Goal: Navigation & Orientation: Find specific page/section

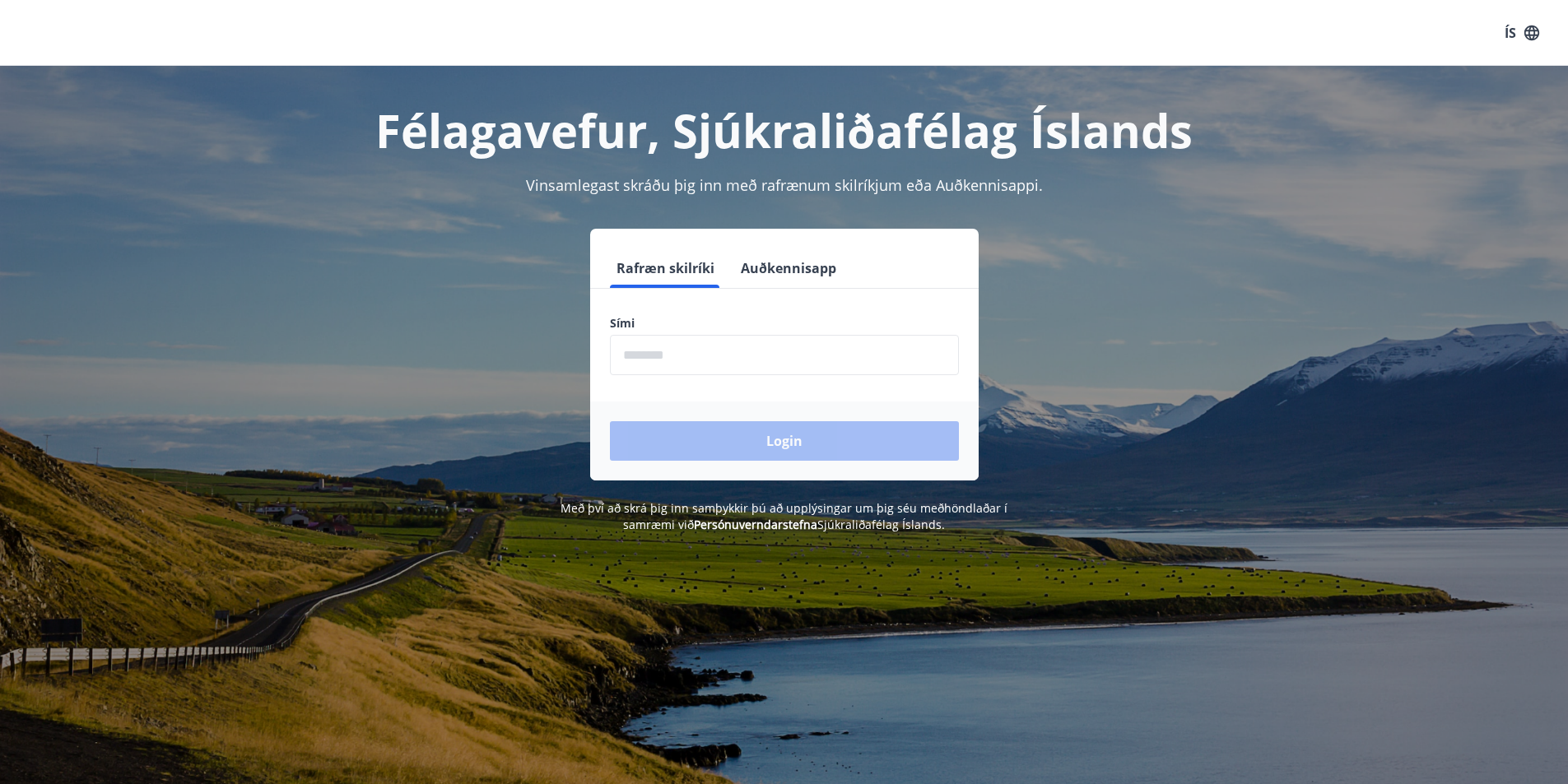
click at [831, 362] on input "phone" at bounding box center [784, 355] width 349 height 40
type input "********"
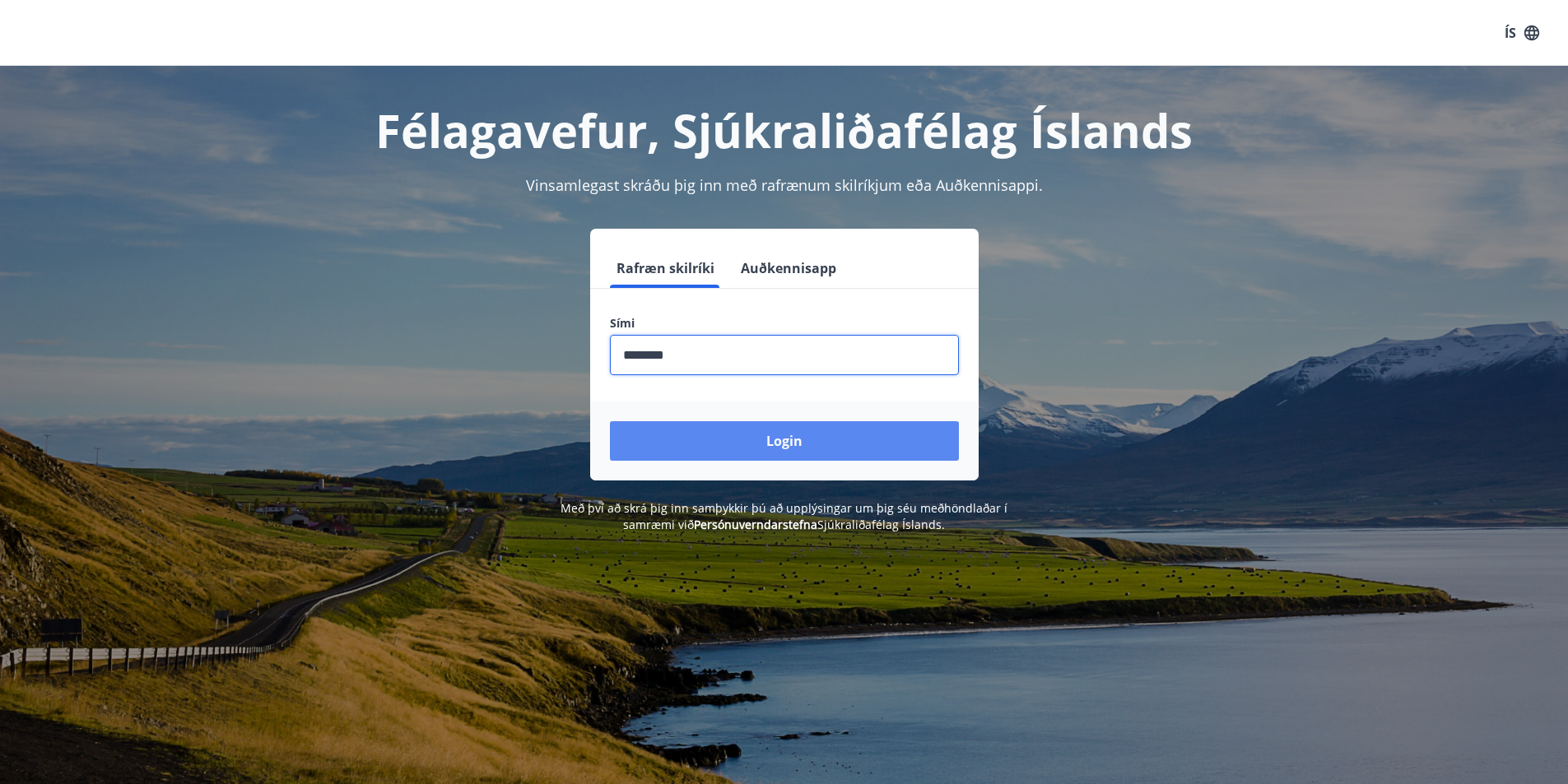
click at [792, 437] on button "Login" at bounding box center [784, 441] width 349 height 40
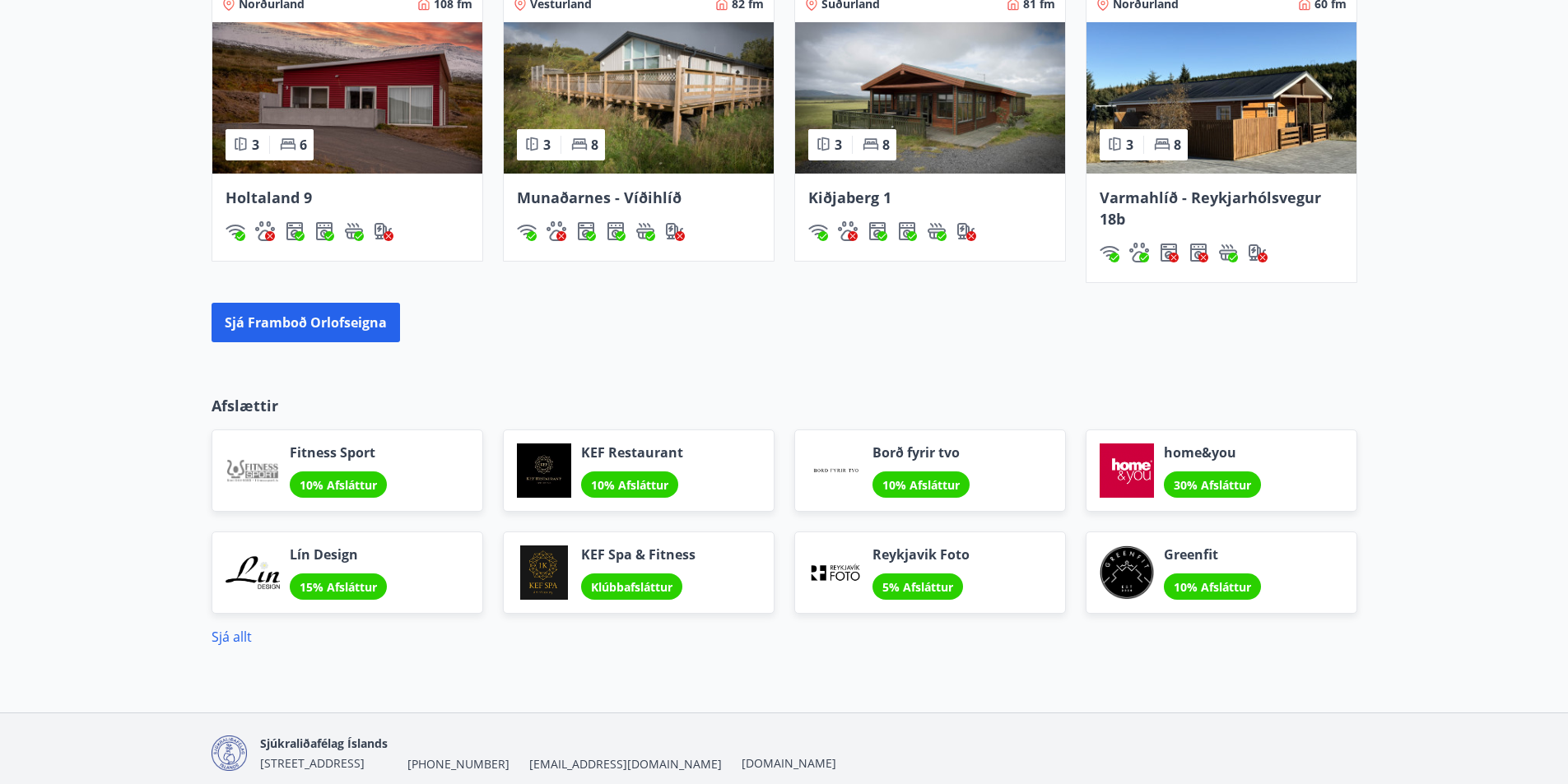
scroll to position [1253, 0]
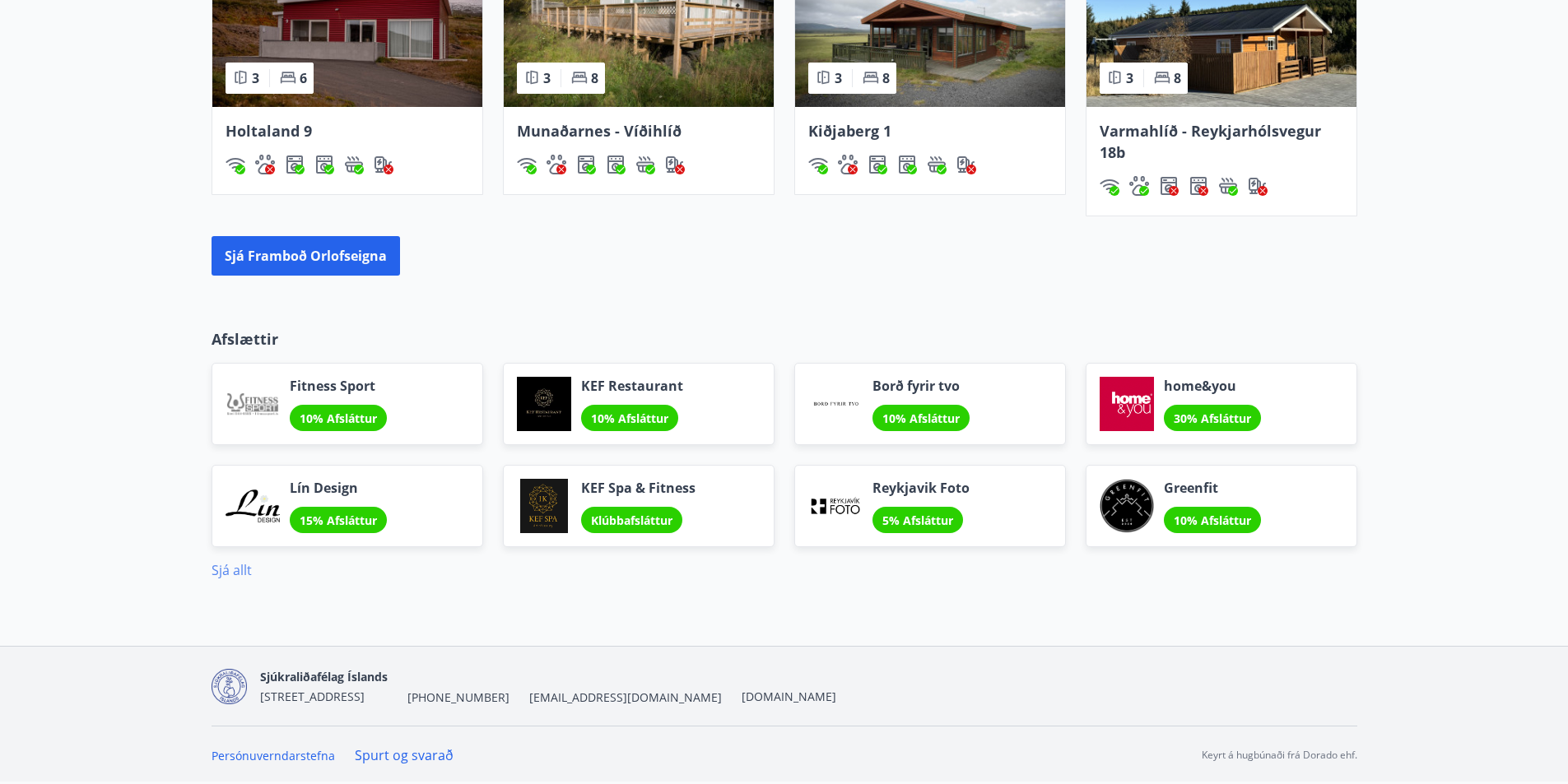
click at [220, 564] on link "Sjá allt" at bounding box center [231, 570] width 40 height 18
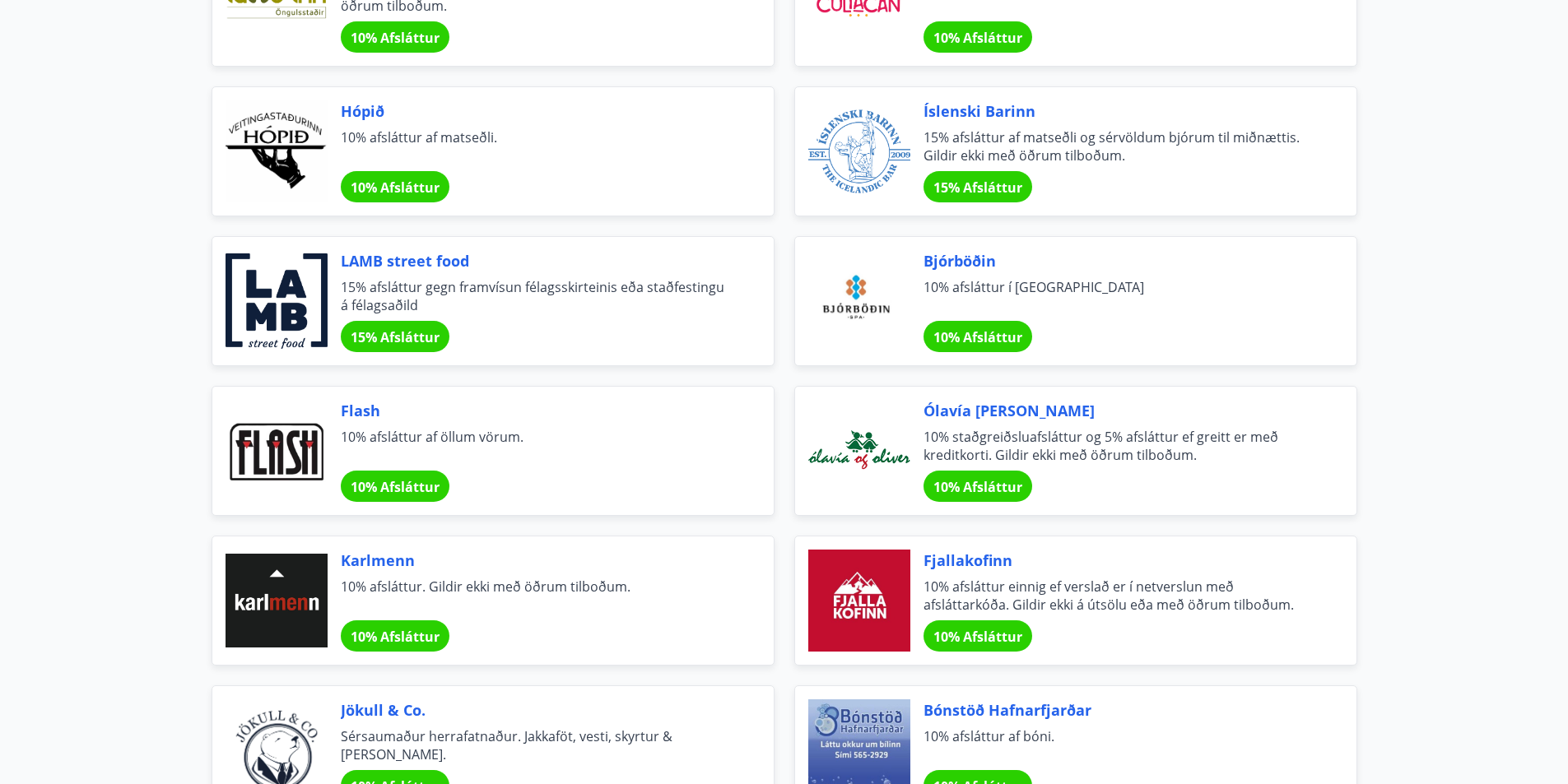
scroll to position [5079, 0]
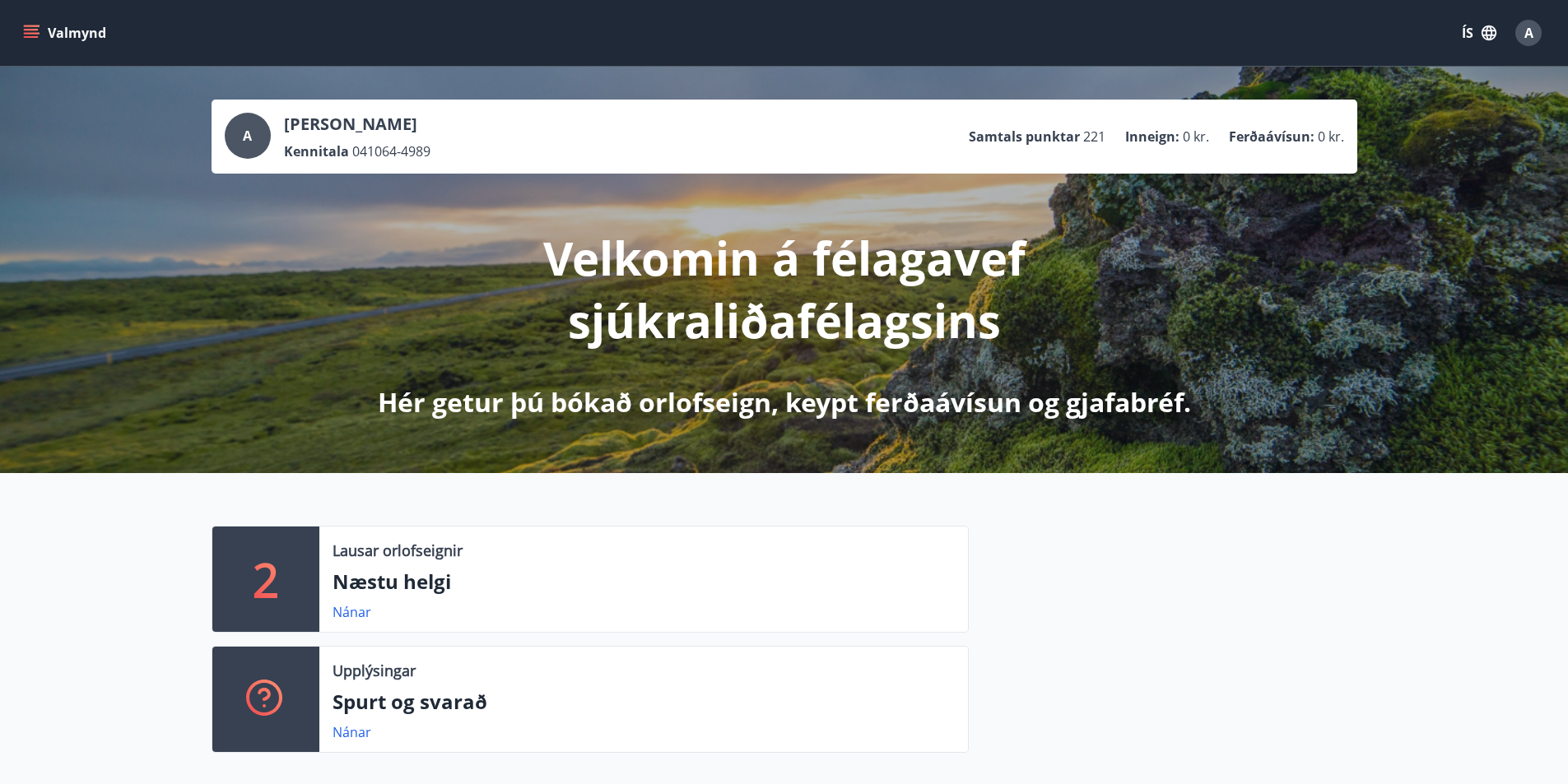
click at [21, 28] on button "Valmynd" at bounding box center [66, 33] width 93 height 30
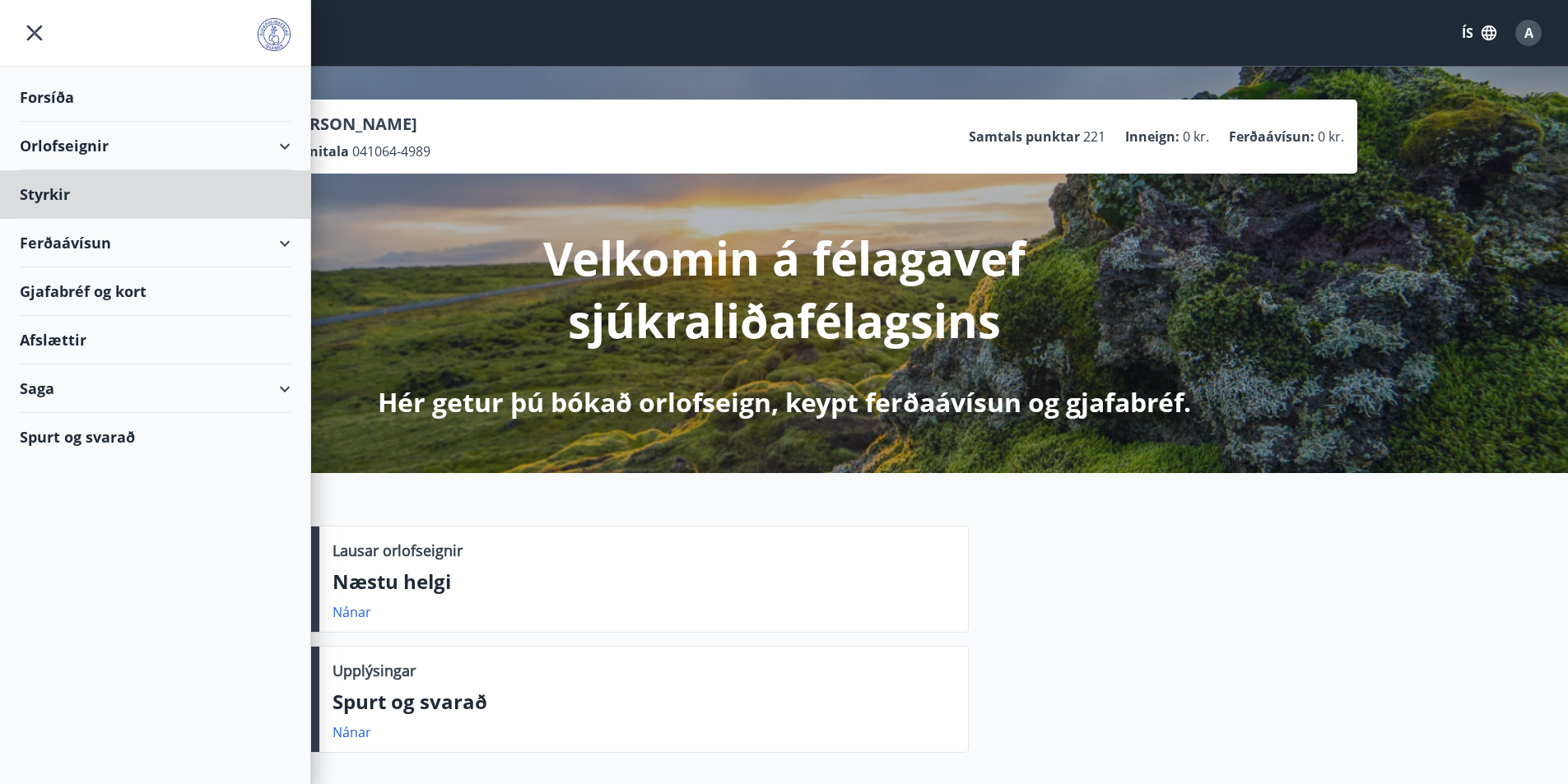
click at [36, 92] on div "Forsíða" at bounding box center [155, 97] width 271 height 49
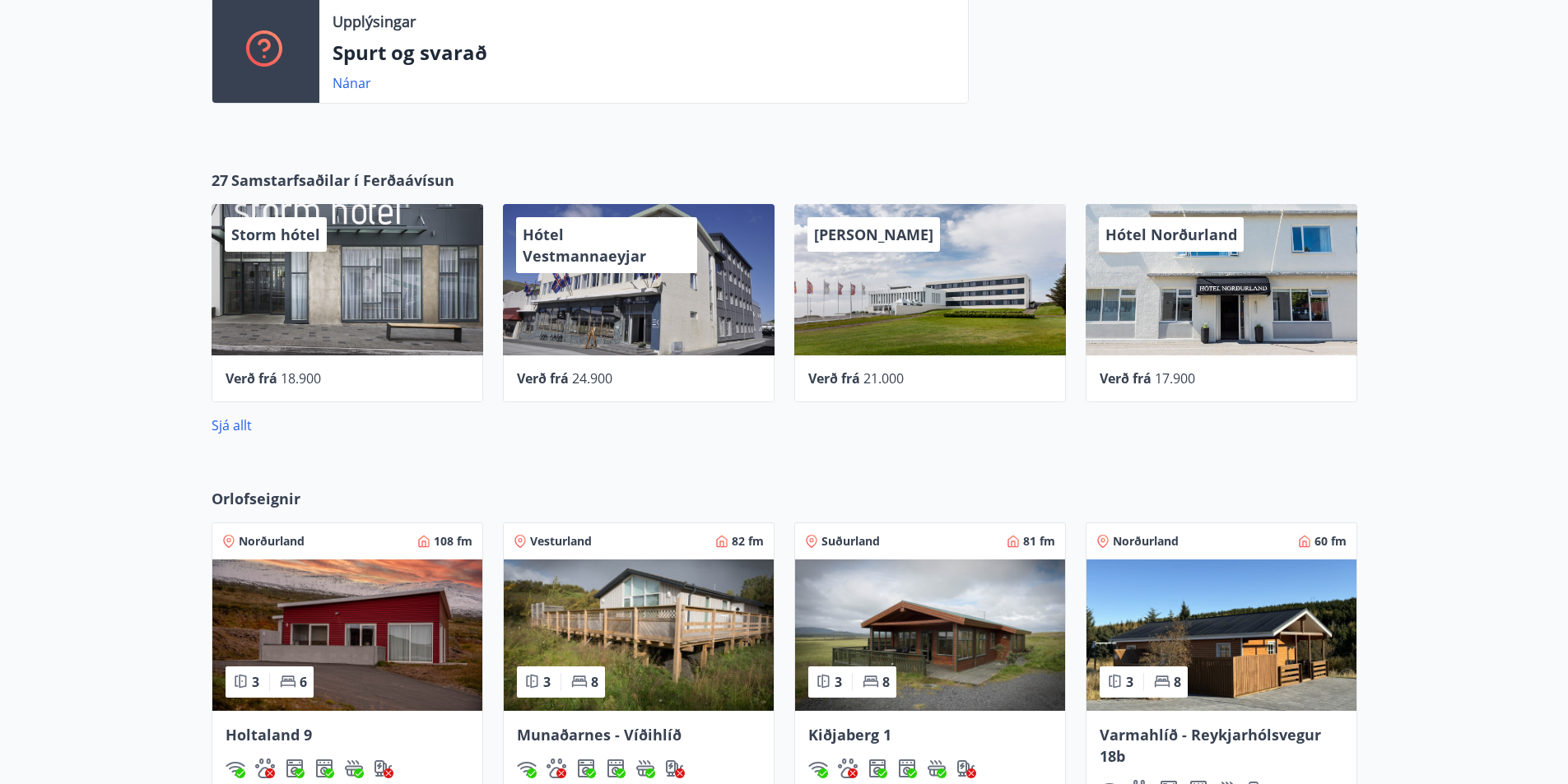
scroll to position [430, 0]
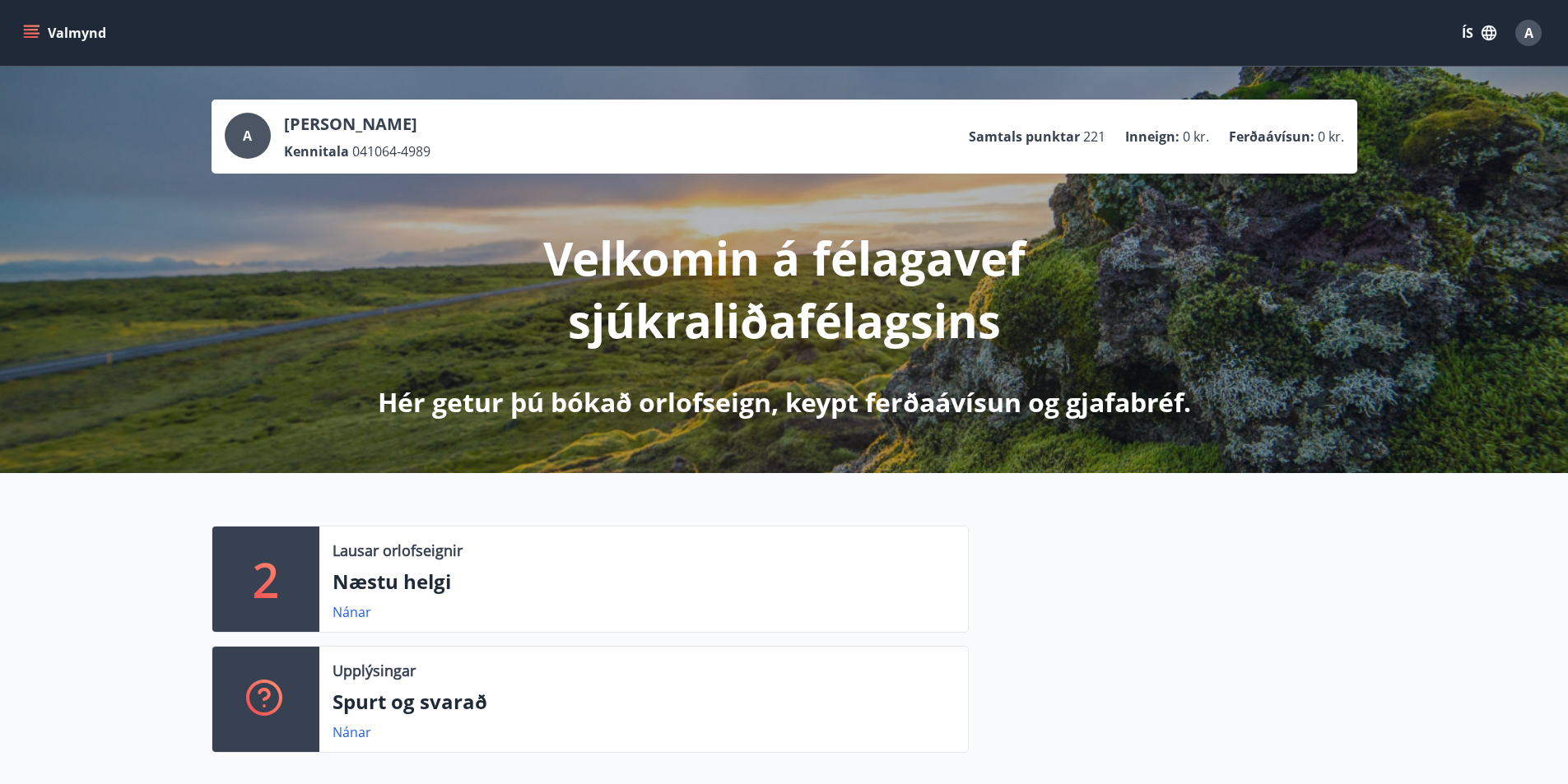
click at [28, 30] on icon "menu" at bounding box center [31, 30] width 15 height 2
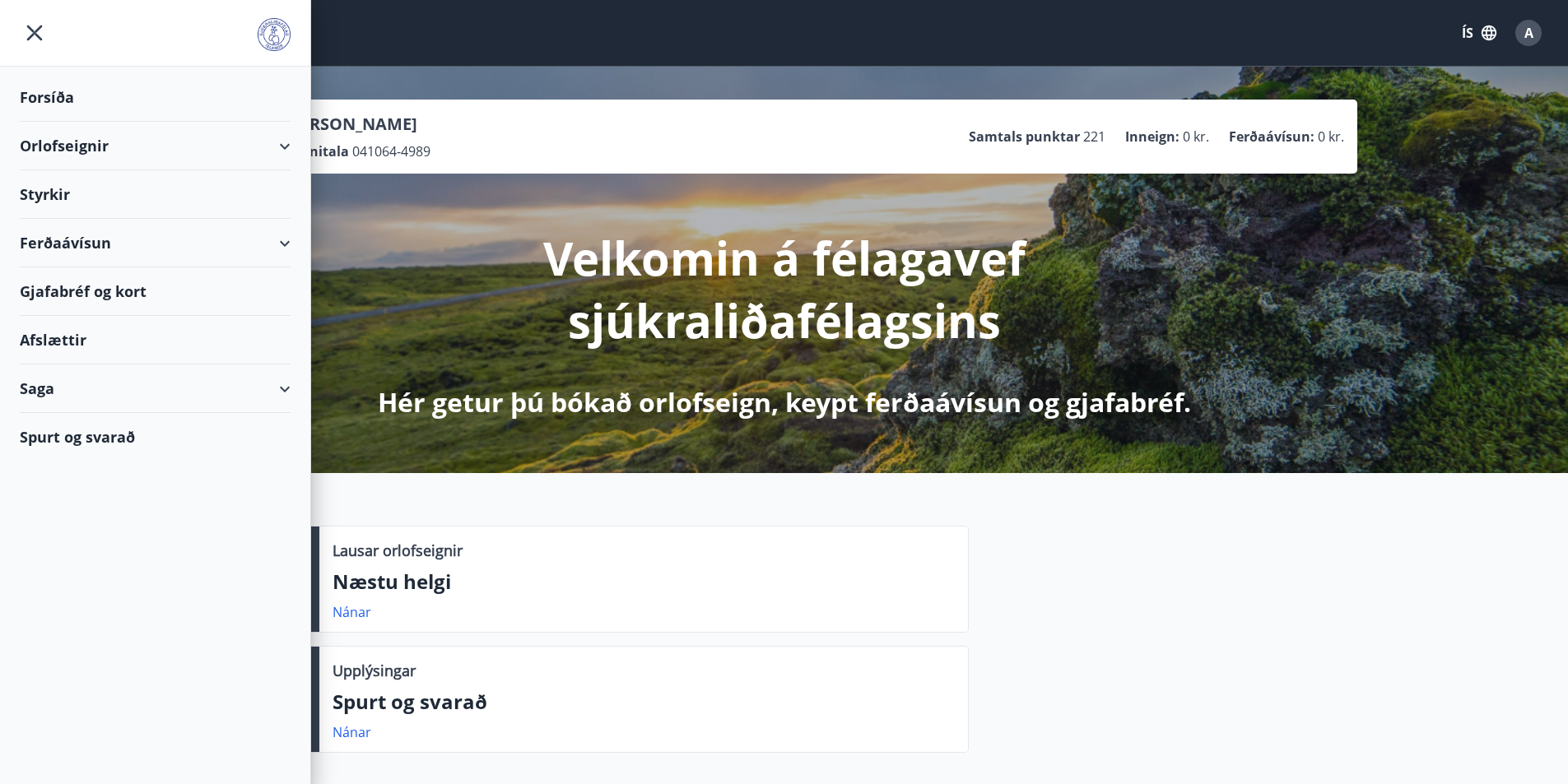
click at [45, 90] on div "Forsíða" at bounding box center [155, 97] width 271 height 49
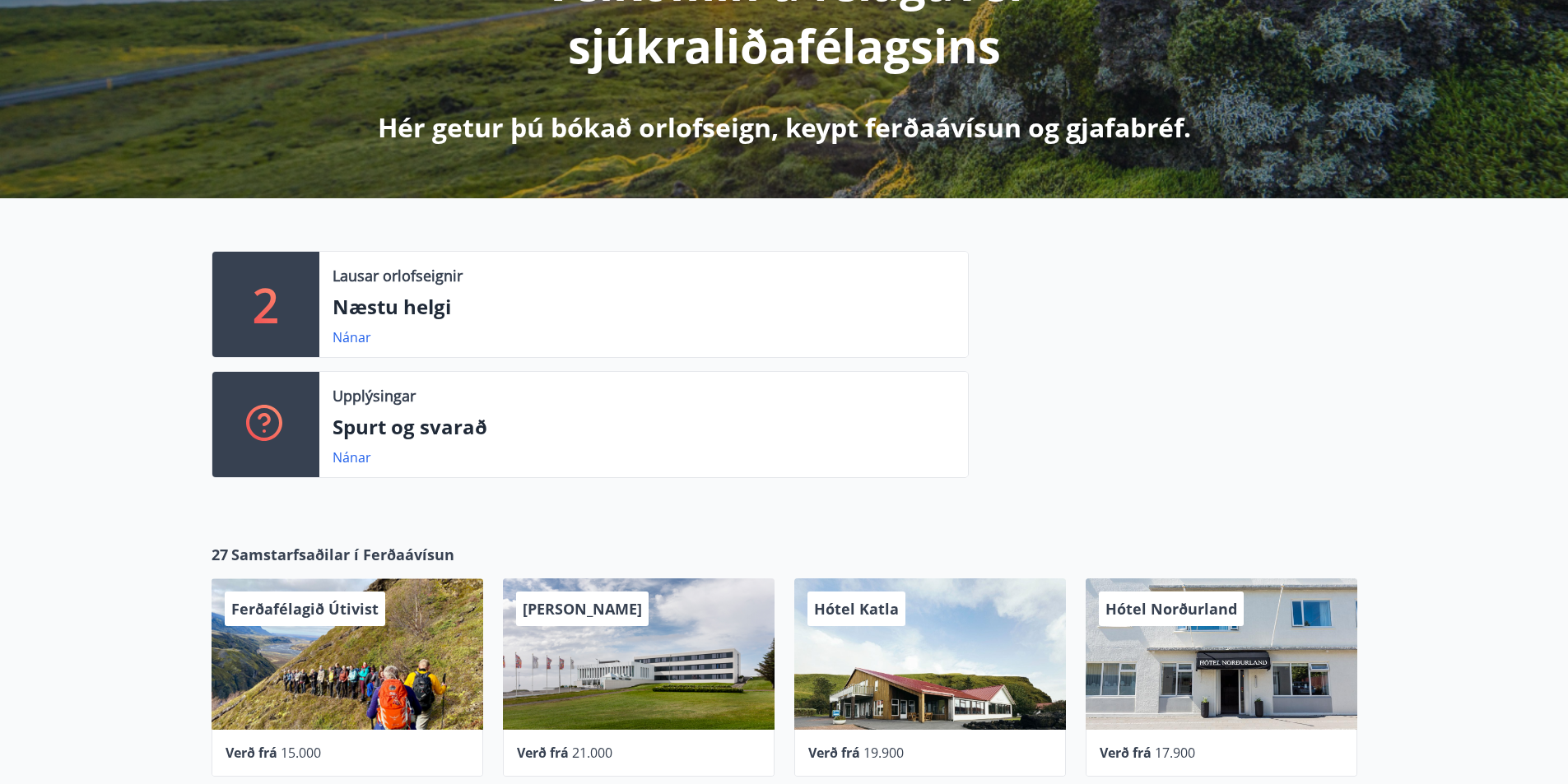
scroll to position [329, 0]
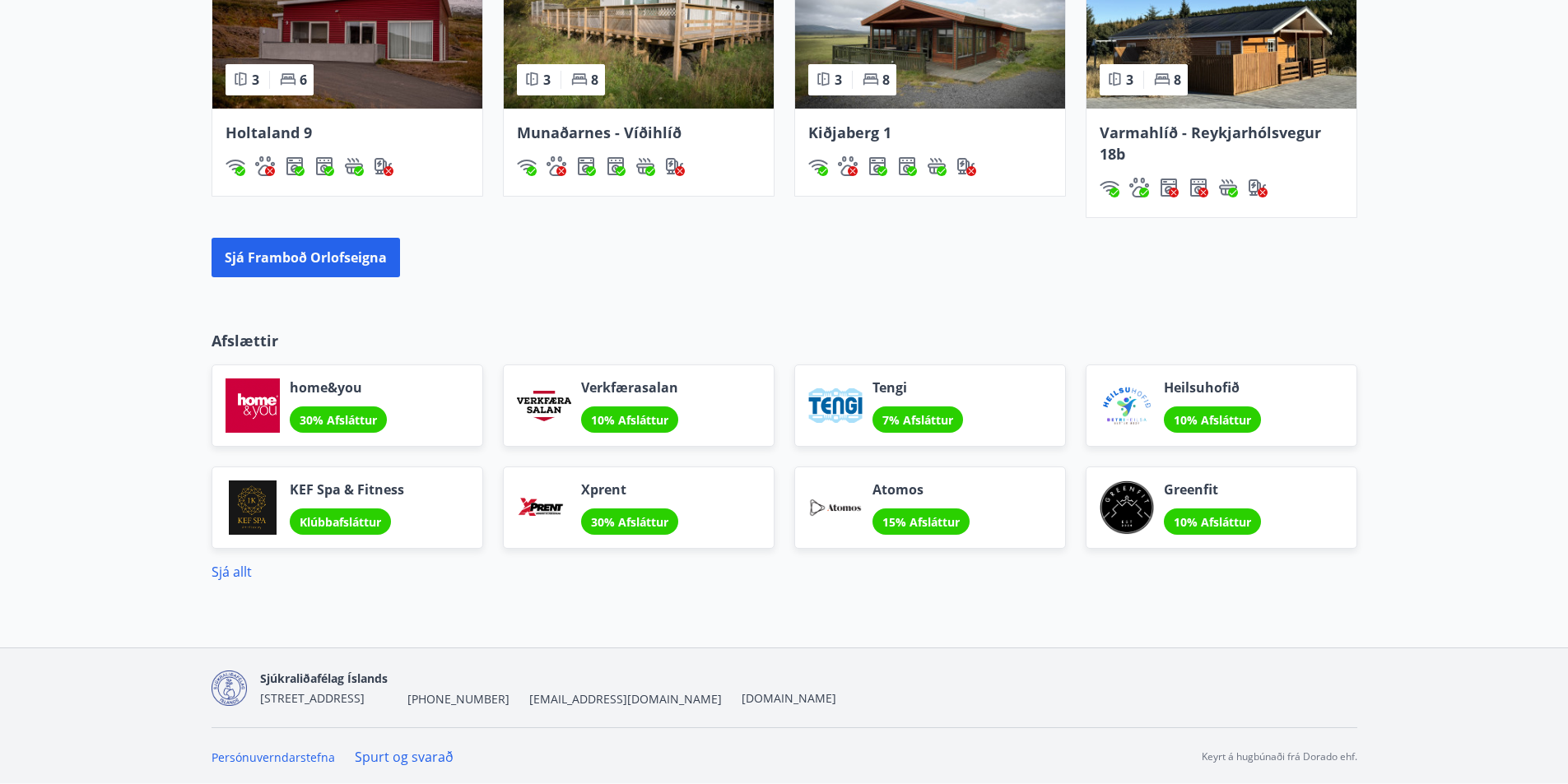
scroll to position [1253, 0]
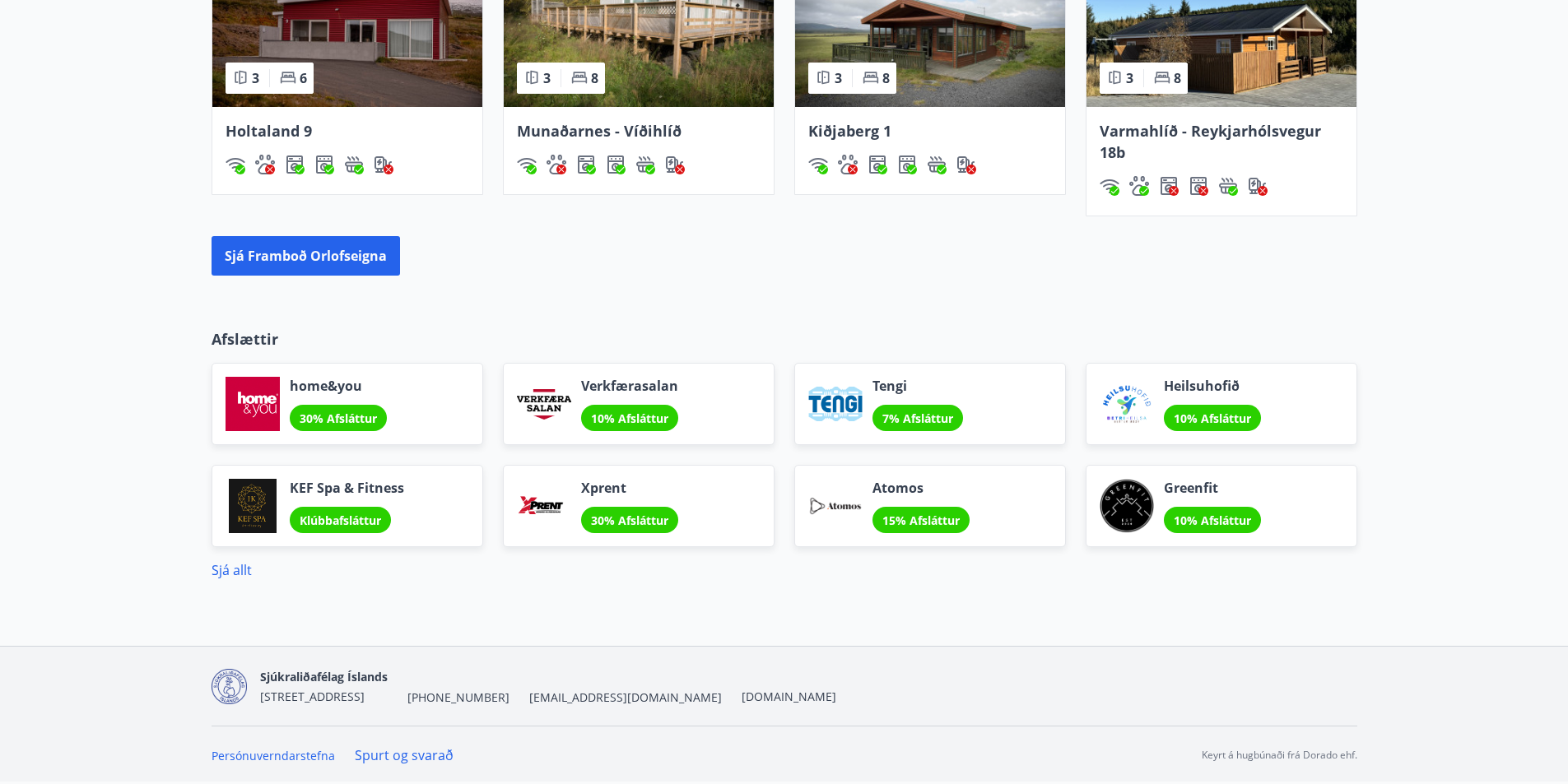
click at [235, 682] on img at bounding box center [229, 686] width 36 height 35
click at [325, 678] on span "Sjúkraliðafélag Íslands" at bounding box center [324, 676] width 127 height 16
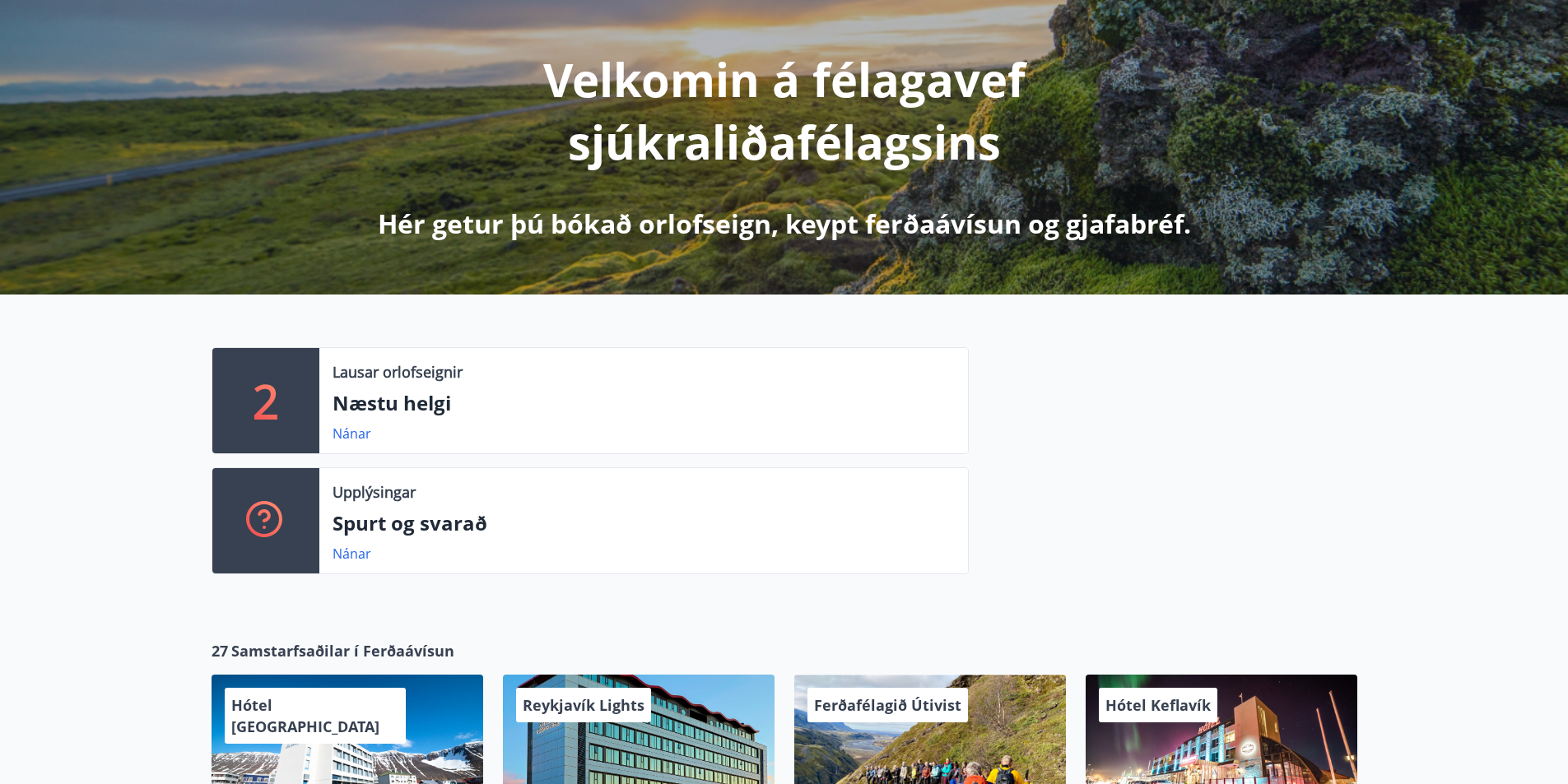
scroll to position [0, 0]
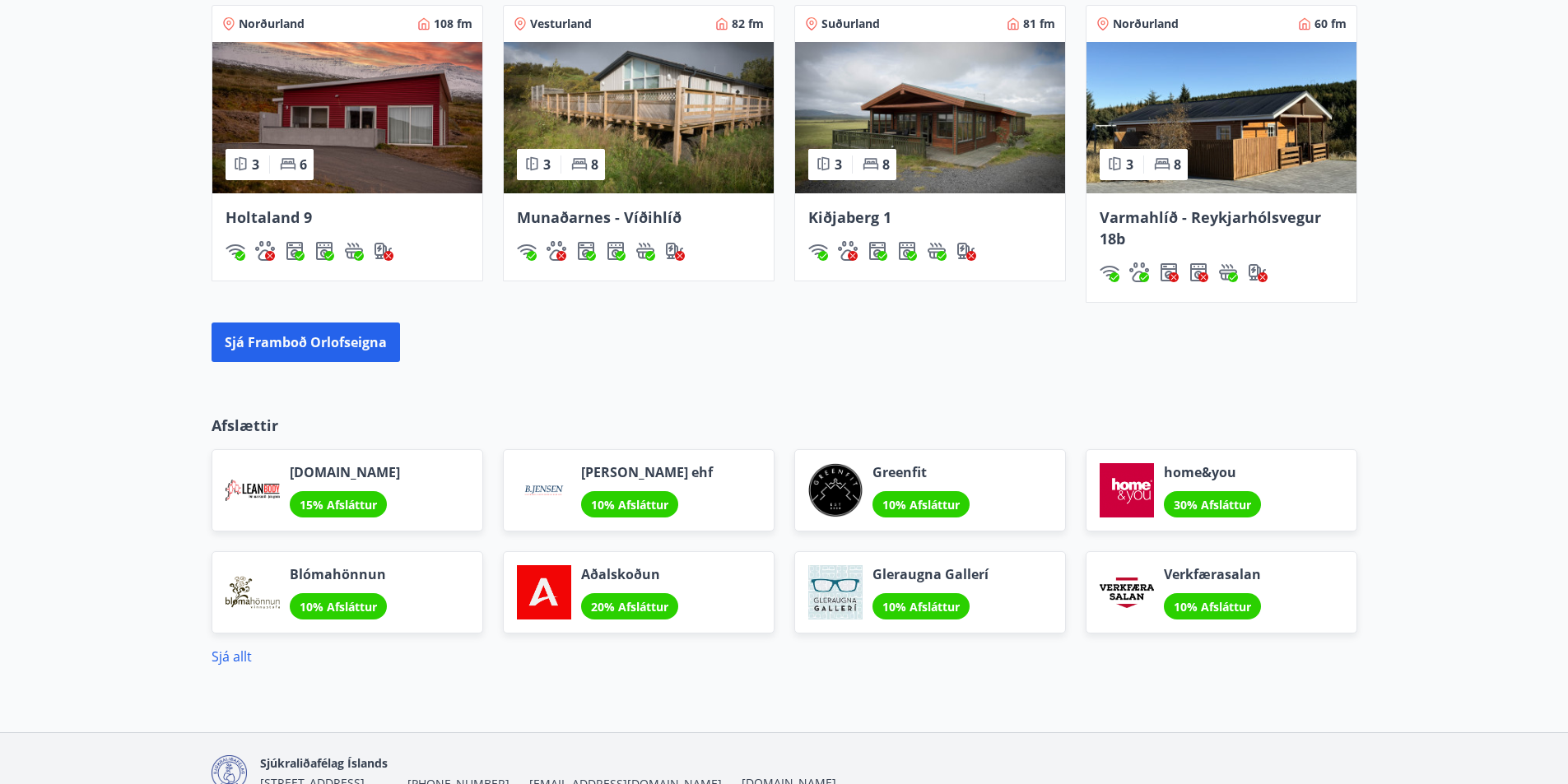
scroll to position [1253, 0]
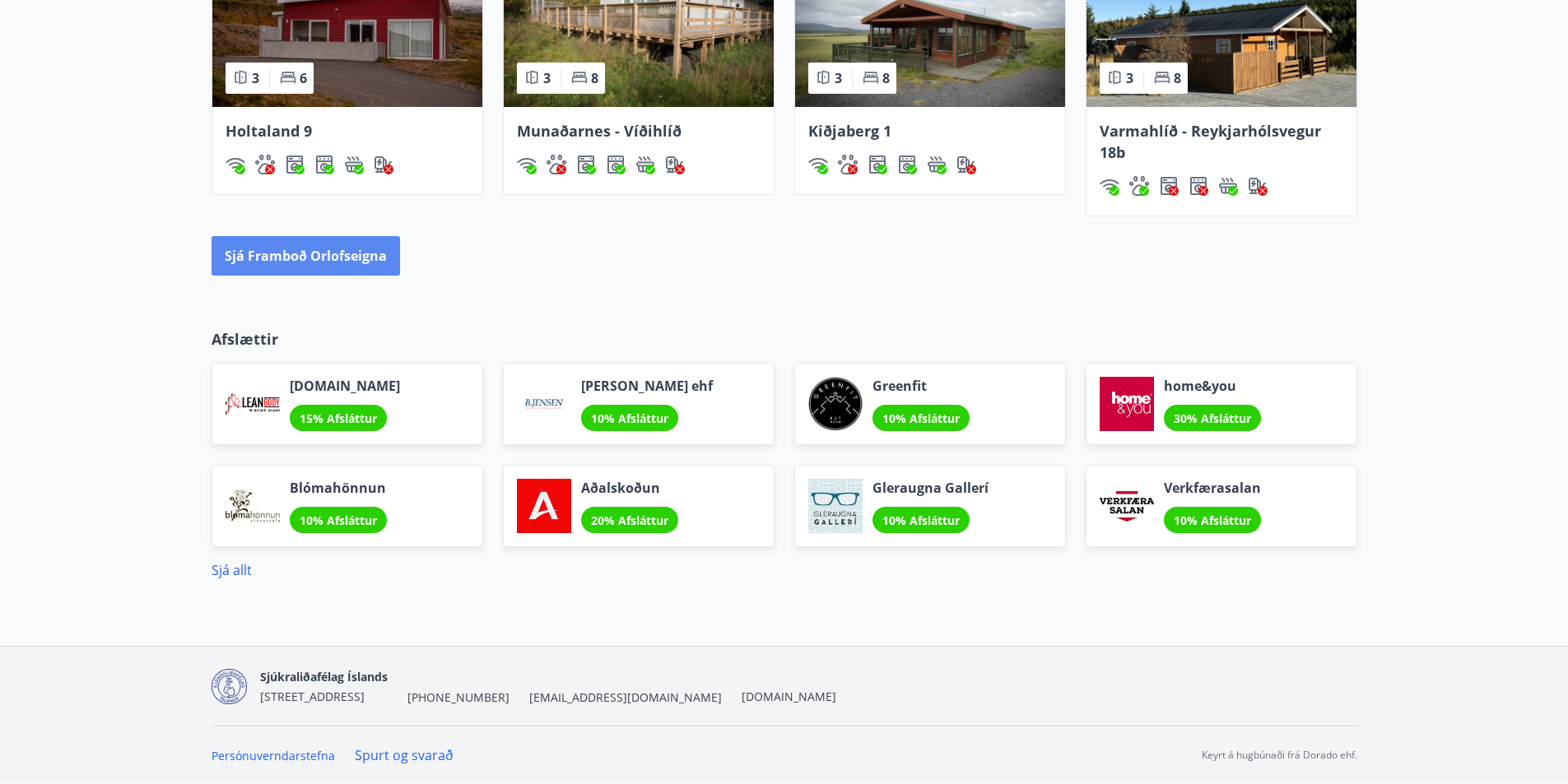
click at [296, 257] on button "Sjá framboð orlofseigna" at bounding box center [306, 256] width 188 height 40
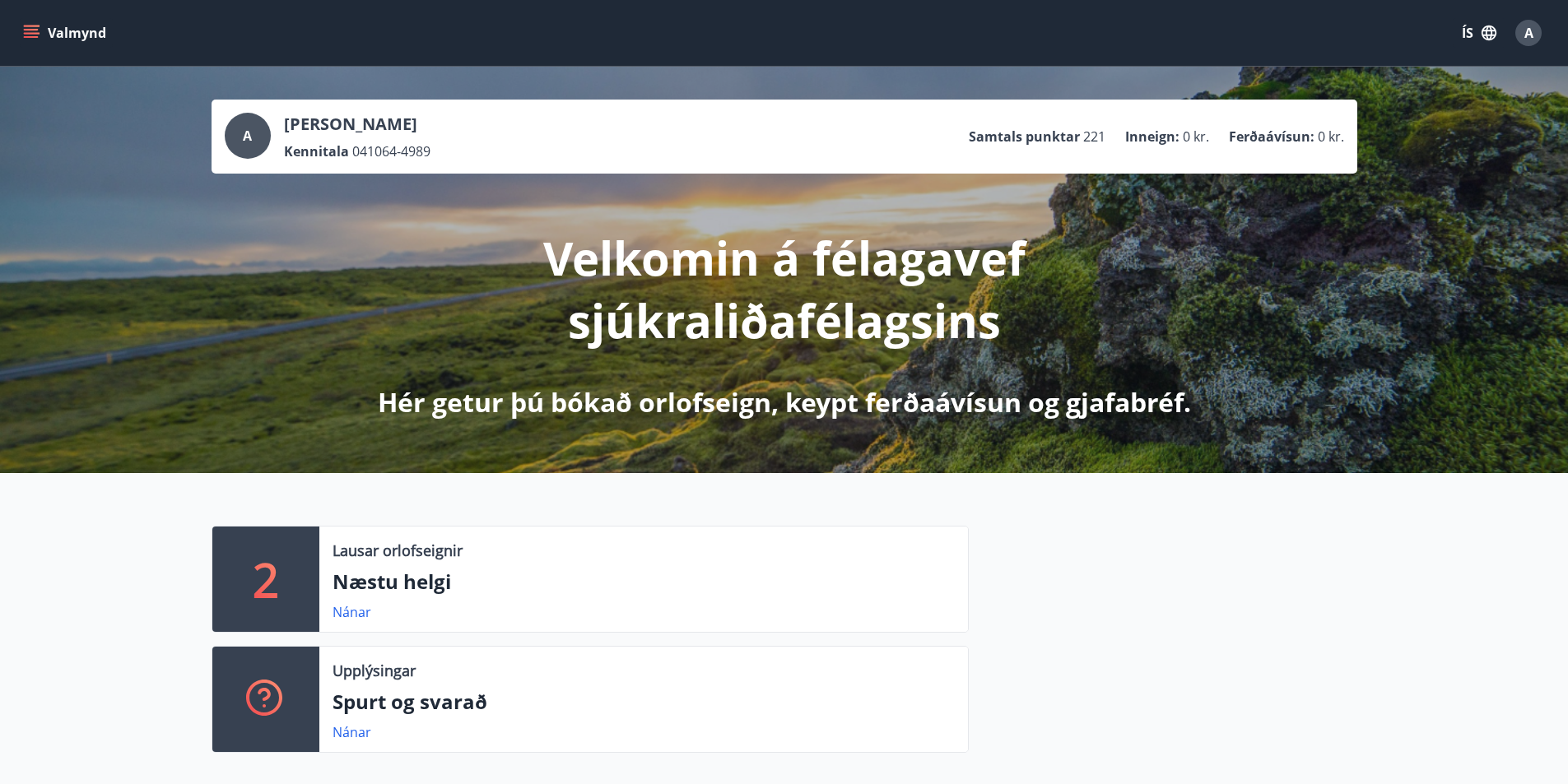
click at [27, 26] on icon "menu" at bounding box center [33, 26] width 18 height 2
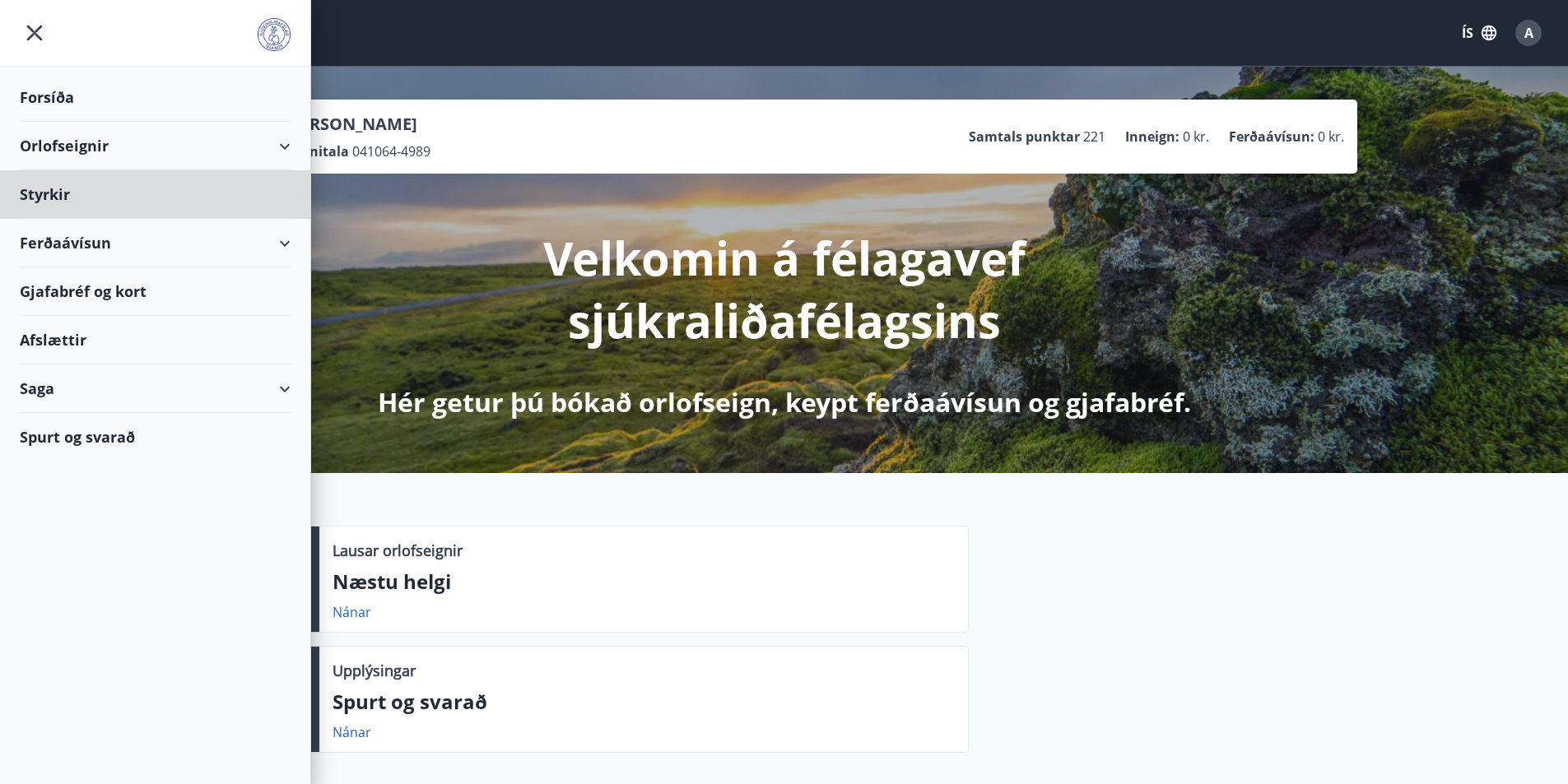
click at [54, 89] on div "Forsíða" at bounding box center [155, 97] width 271 height 49
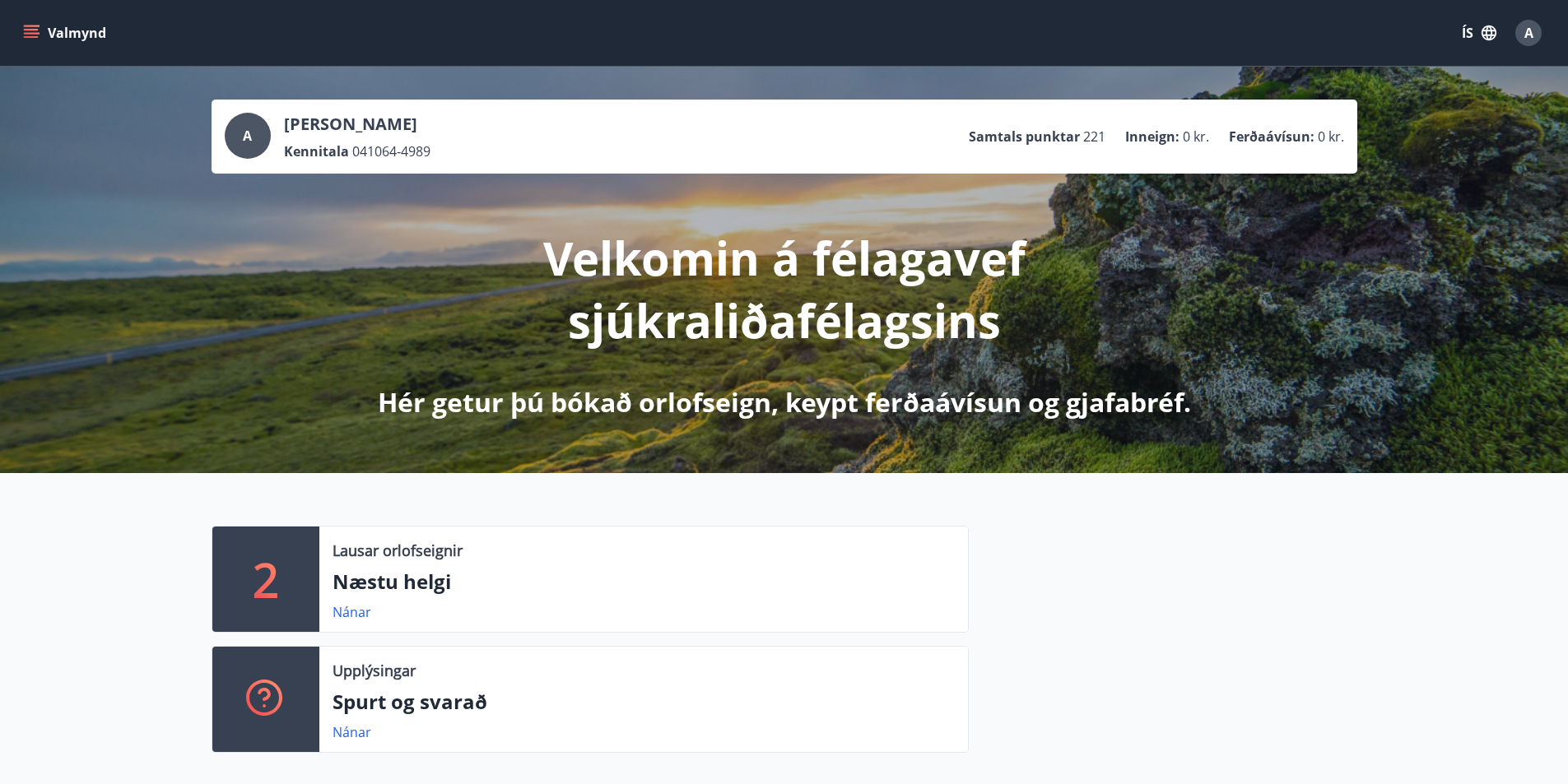
click at [31, 35] on icon "menu" at bounding box center [31, 33] width 17 height 17
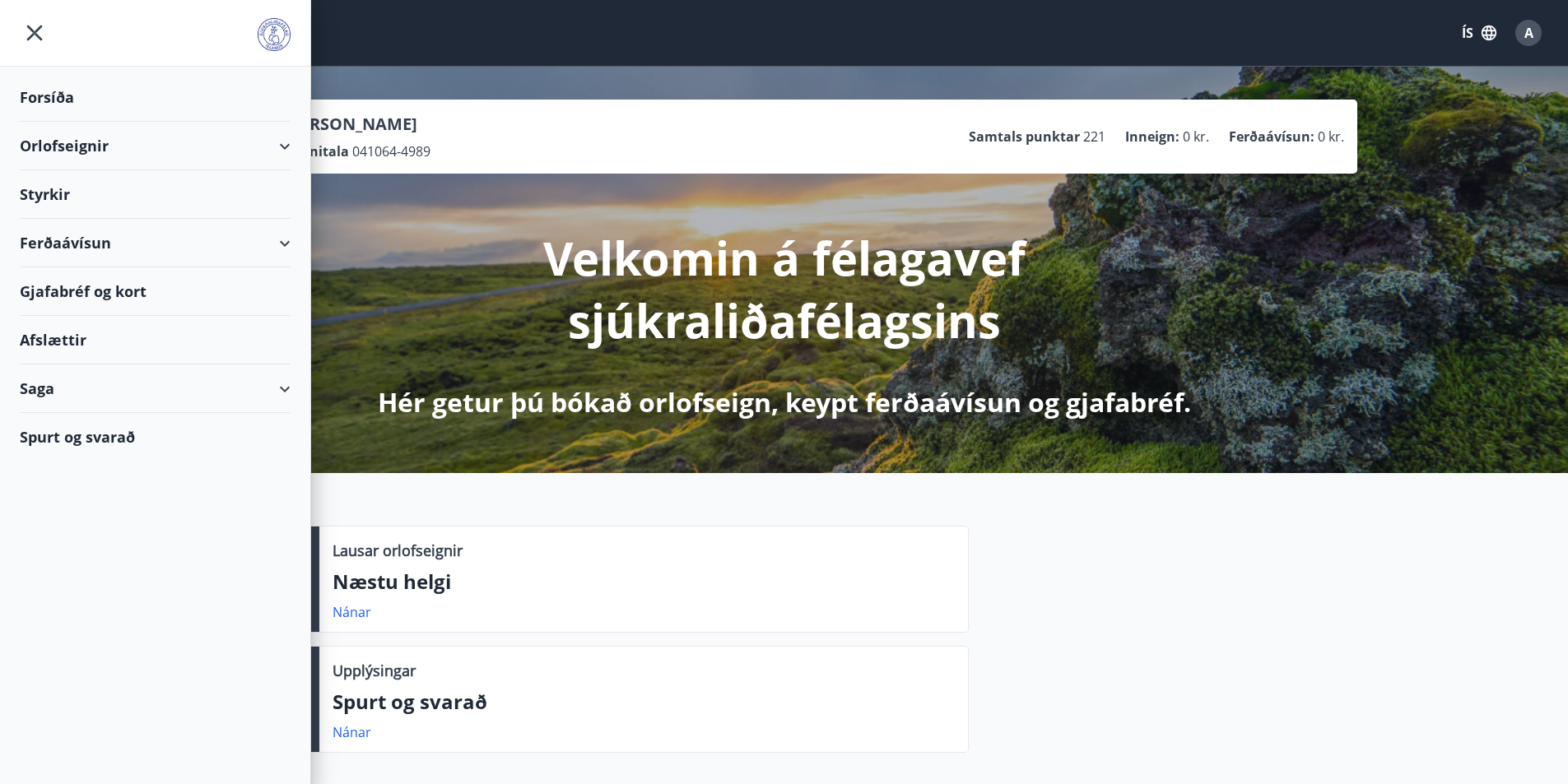
click at [282, 390] on div "Saga" at bounding box center [155, 389] width 271 height 49
click at [100, 340] on div "Afslættir" at bounding box center [155, 340] width 271 height 49
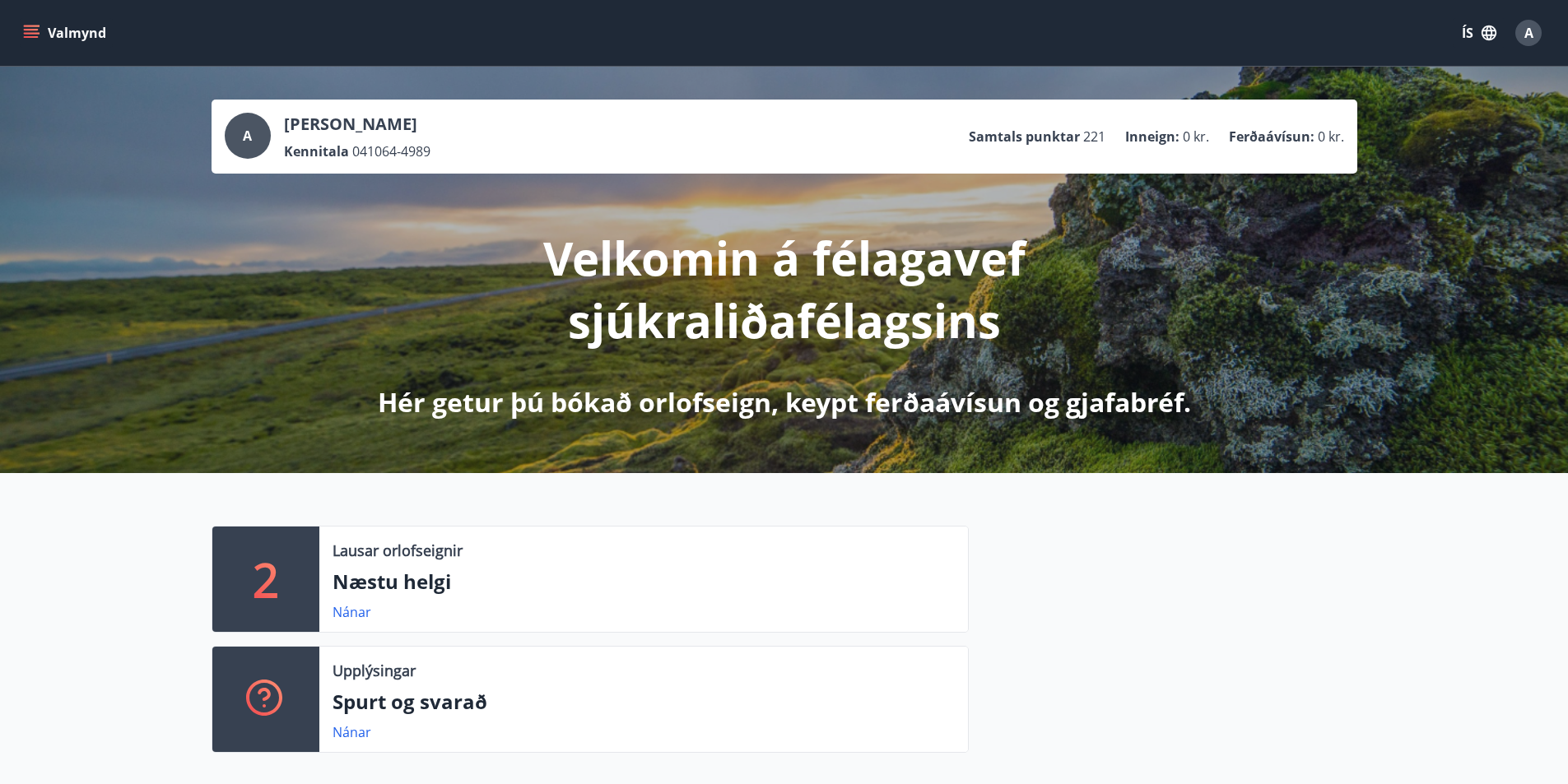
click at [245, 138] on span "A" at bounding box center [247, 135] width 9 height 18
click at [1523, 35] on div "A" at bounding box center [1528, 33] width 26 height 26
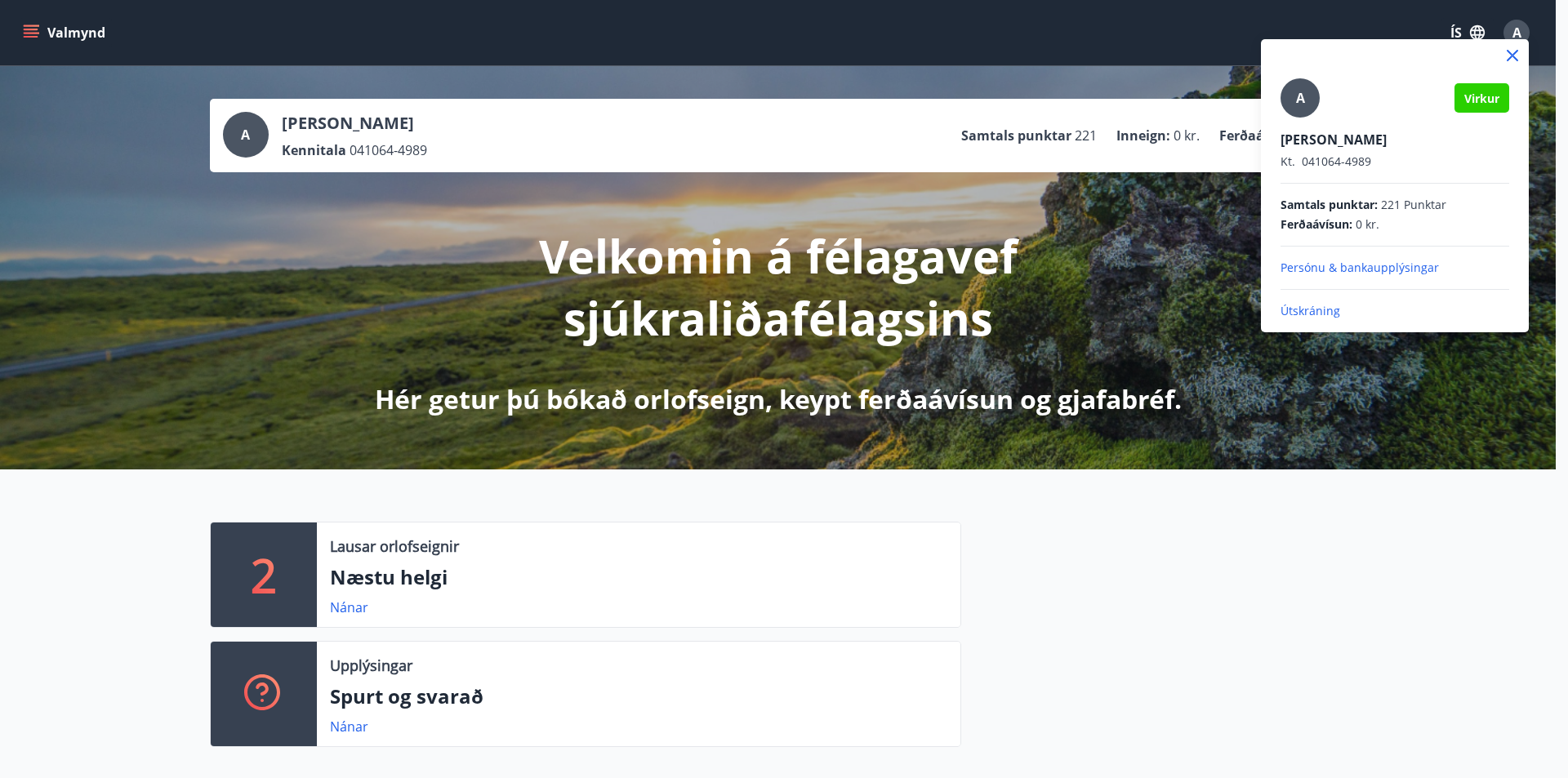
click at [1330, 311] on p "Útskráning" at bounding box center [1394, 311] width 229 height 16
